Goal: Use online tool/utility: Utilize a website feature to perform a specific function

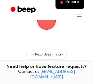
scroll to position [54, 0]
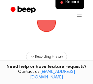
click at [49, 27] on span "button" at bounding box center [46, 22] width 17 height 17
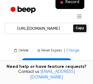
scroll to position [84, 0]
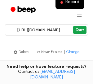
click at [78, 32] on button "Copy" at bounding box center [79, 30] width 13 height 8
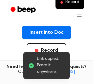
click at [60, 41] on div "Insert into Doc Record" at bounding box center [46, 52] width 83 height 52
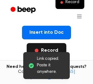
click at [60, 45] on button "Record" at bounding box center [46, 50] width 39 height 15
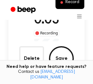
scroll to position [56, 0]
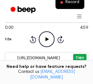
click at [77, 57] on button "Copy" at bounding box center [79, 58] width 13 height 8
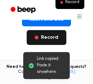
click at [53, 37] on button "Record" at bounding box center [46, 37] width 39 height 15
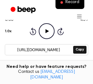
scroll to position [79, 0]
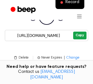
click at [75, 36] on button "Copy" at bounding box center [79, 36] width 13 height 8
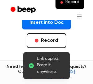
scroll to position [128, 0]
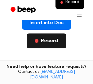
click at [54, 39] on button "Record" at bounding box center [46, 40] width 39 height 15
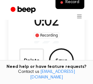
scroll to position [56, 0]
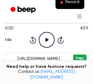
click at [84, 58] on button "Copy" at bounding box center [79, 58] width 13 height 8
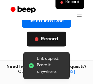
click at [55, 39] on button "Record" at bounding box center [46, 39] width 39 height 15
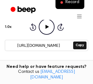
scroll to position [75, 0]
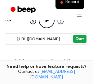
click at [79, 37] on button "Copy" at bounding box center [79, 39] width 13 height 8
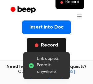
click at [57, 41] on button "Record" at bounding box center [46, 45] width 39 height 15
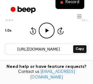
scroll to position [66, 0]
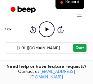
click at [79, 47] on button "Copy" at bounding box center [79, 48] width 13 height 8
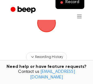
scroll to position [53, 0]
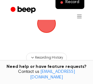
click at [48, 25] on span "button" at bounding box center [46, 23] width 17 height 17
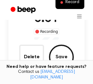
scroll to position [56, 0]
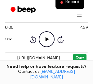
click at [82, 57] on button "Copy" at bounding box center [79, 58] width 13 height 8
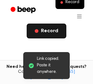
click at [57, 33] on button "Record" at bounding box center [46, 31] width 39 height 15
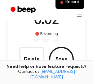
scroll to position [55, 0]
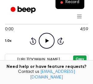
click at [76, 59] on button "Copy" at bounding box center [79, 59] width 13 height 8
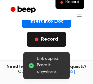
click at [59, 43] on button "Record" at bounding box center [46, 39] width 39 height 15
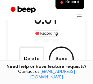
scroll to position [58, 0]
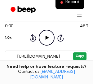
click at [83, 57] on button "Copy" at bounding box center [79, 56] width 13 height 8
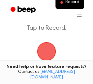
scroll to position [32, 0]
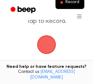
click at [49, 49] on span "button" at bounding box center [46, 44] width 17 height 17
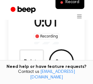
scroll to position [56, 0]
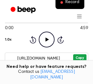
click at [82, 58] on button "Copy" at bounding box center [79, 58] width 13 height 8
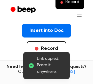
scroll to position [123, 0]
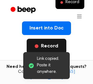
click at [56, 45] on button "Record" at bounding box center [46, 46] width 39 height 15
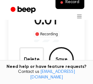
scroll to position [55, 0]
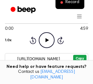
click at [79, 56] on button "Copy" at bounding box center [79, 59] width 13 height 8
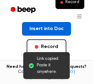
scroll to position [124, 0]
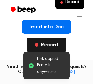
click at [50, 45] on button "Record" at bounding box center [46, 44] width 39 height 15
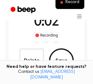
scroll to position [56, 0]
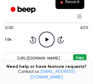
click at [76, 56] on button "Copy" at bounding box center [79, 58] width 13 height 8
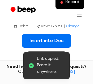
scroll to position [122, 0]
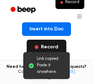
click at [62, 46] on button "Record" at bounding box center [46, 47] width 39 height 15
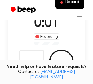
scroll to position [55, 0]
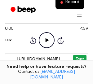
click at [78, 55] on button "Copy" at bounding box center [79, 59] width 13 height 8
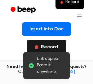
click at [54, 41] on button "Record" at bounding box center [46, 47] width 39 height 15
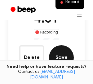
scroll to position [57, 0]
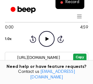
click at [80, 58] on button "Copy" at bounding box center [79, 58] width 13 height 8
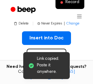
scroll to position [119, 0]
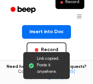
click at [58, 52] on div "Link copied. Paste it anywhere." at bounding box center [46, 65] width 46 height 27
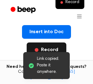
click at [53, 46] on button "Record" at bounding box center [46, 49] width 39 height 15
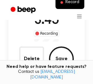
scroll to position [57, 0]
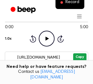
click at [80, 54] on button "Copy" at bounding box center [79, 57] width 13 height 8
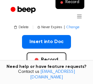
scroll to position [107, 0]
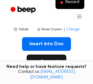
click at [52, 62] on button "Record" at bounding box center [46, 61] width 39 height 15
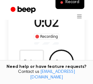
scroll to position [57, 0]
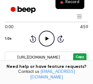
click at [80, 58] on button "Copy" at bounding box center [79, 57] width 13 height 8
